Goal: Check status: Check status

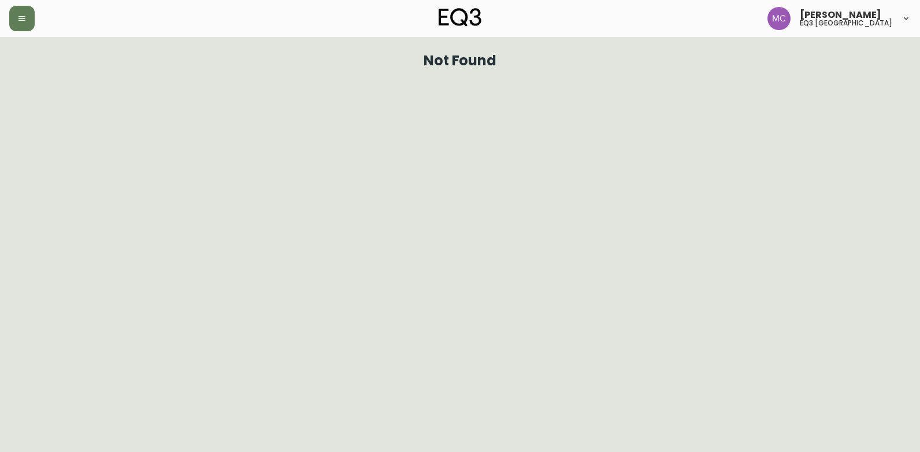
click at [24, 21] on icon "button" at bounding box center [21, 18] width 9 height 9
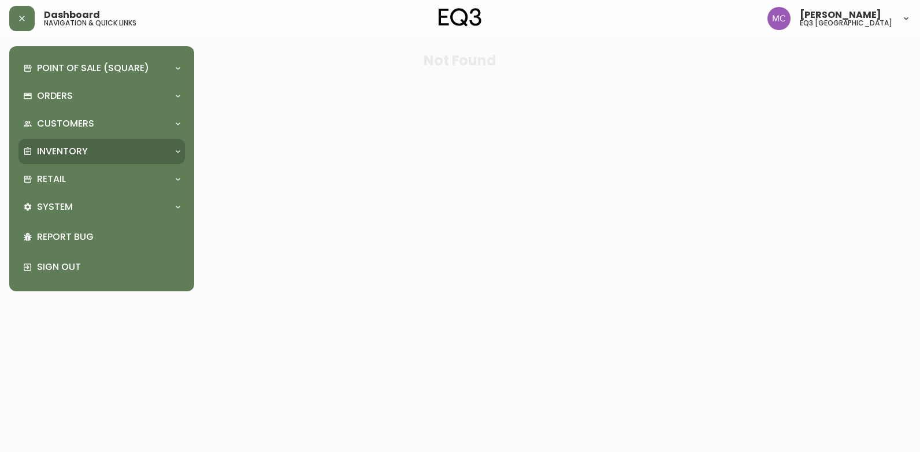
click at [51, 152] on p "Inventory" at bounding box center [62, 151] width 51 height 13
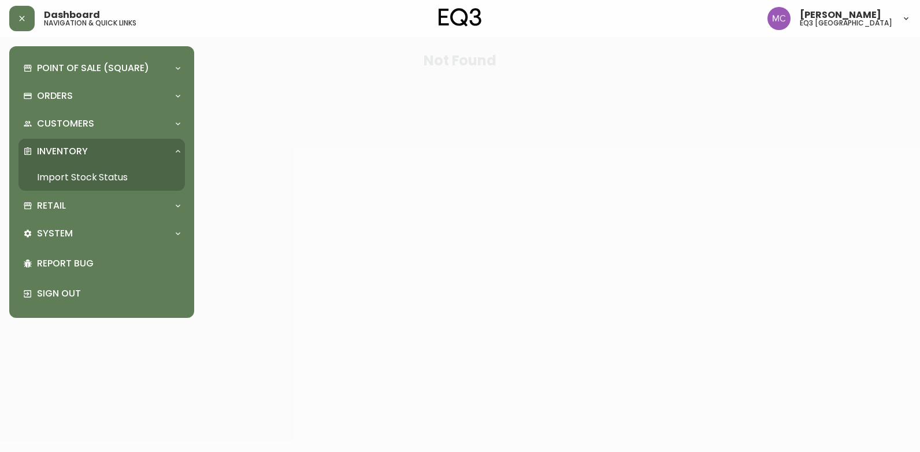
click at [53, 178] on link "Import Stock Status" at bounding box center [101, 177] width 166 height 27
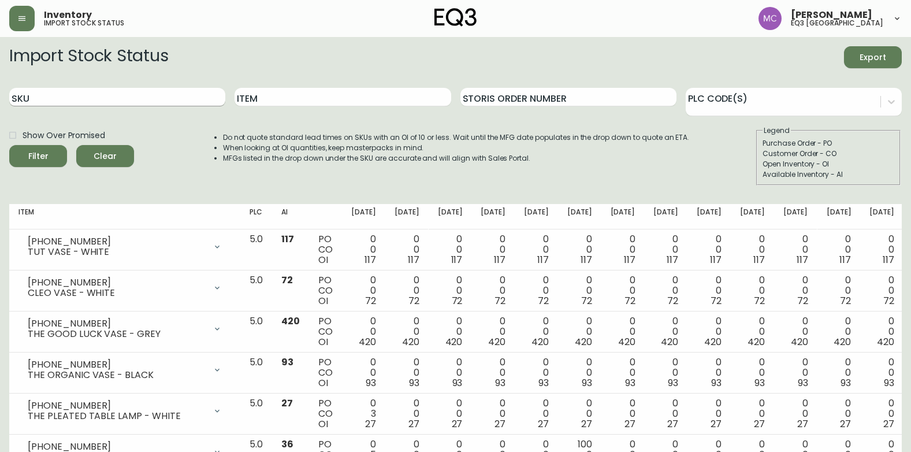
click at [91, 96] on input "SKU" at bounding box center [117, 97] width 216 height 18
paste input "7060-314-49-B"
type input "7060-314-49-B"
click at [9, 145] on button "Filter" at bounding box center [38, 156] width 58 height 22
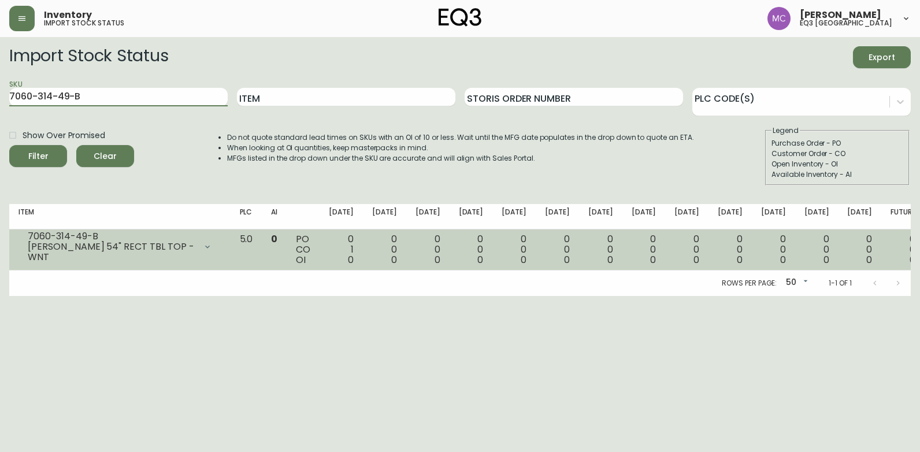
click at [212, 248] on icon at bounding box center [207, 246] width 9 height 9
